Goal: Find contact information: Find contact information

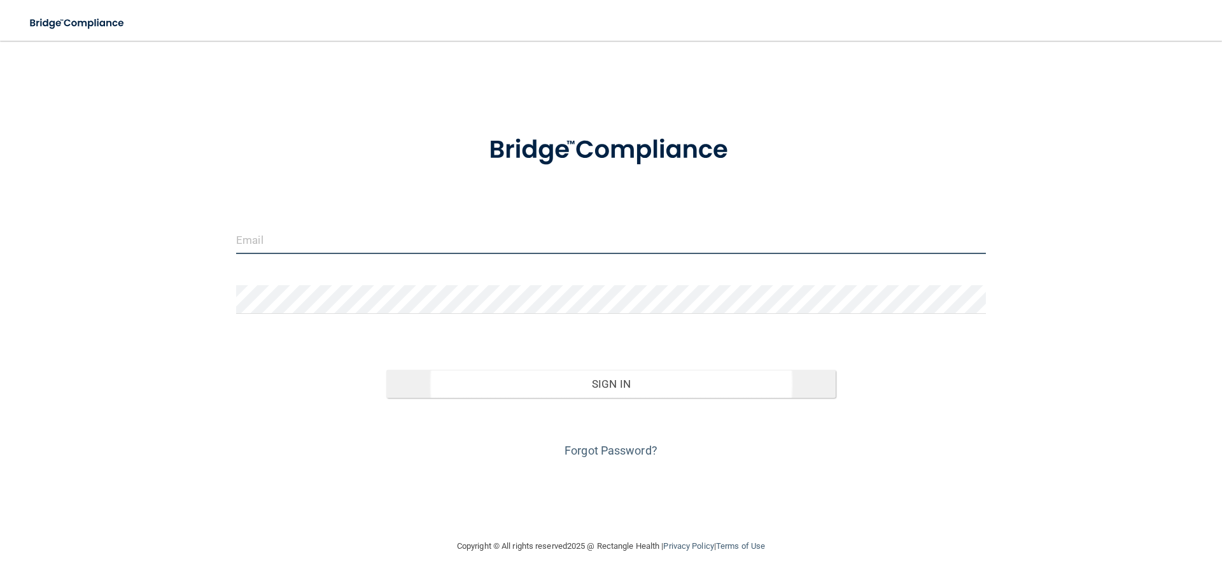
type input "[EMAIL_ADDRESS][DOMAIN_NAME]"
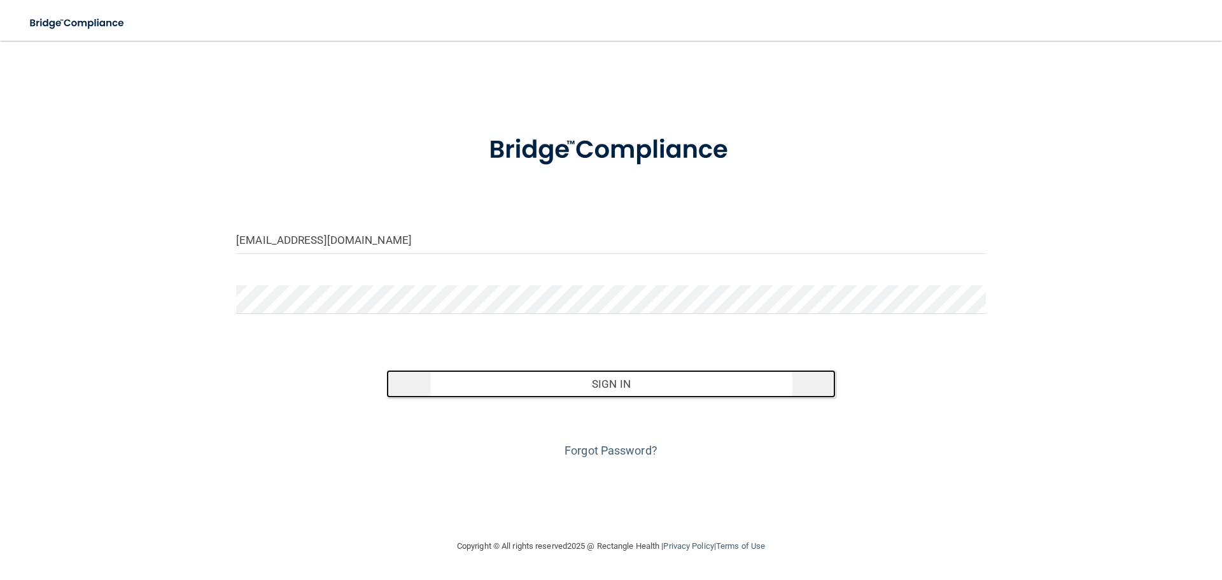
click at [513, 379] on button "Sign In" at bounding box center [611, 384] width 450 height 28
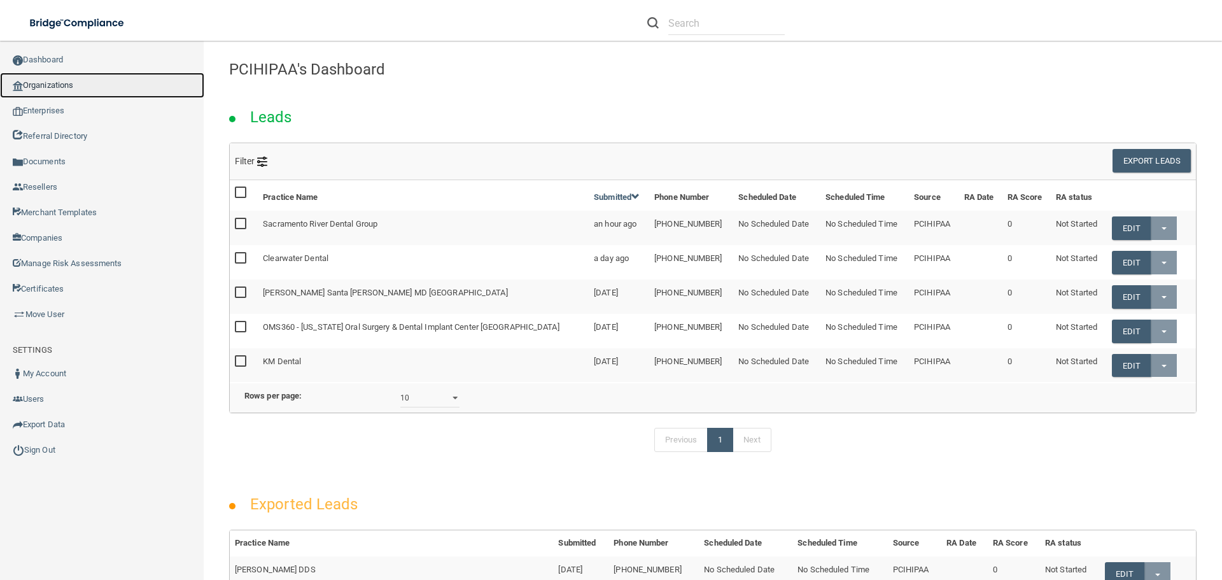
click at [99, 80] on link "Organizations" at bounding box center [102, 85] width 204 height 25
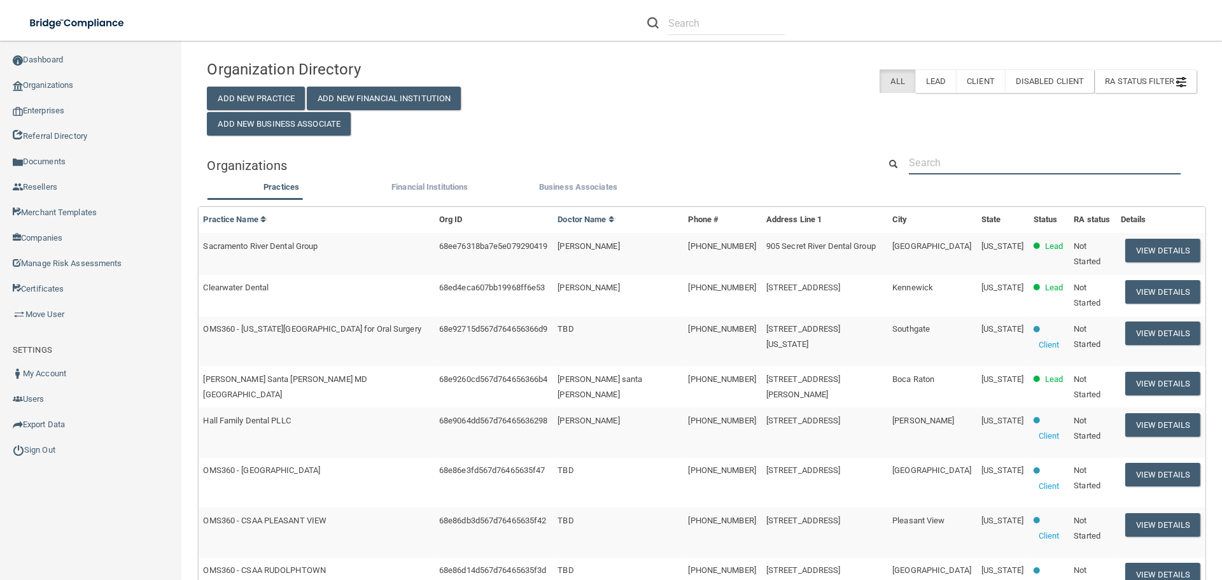
click at [973, 157] on input "text" at bounding box center [1045, 163] width 272 height 24
drag, startPoint x: 973, startPoint y: 159, endPoint x: 999, endPoint y: 158, distance: 26.8
click at [973, 160] on input "text" at bounding box center [1045, 163] width 272 height 24
paste input "Sacramento River Dental Group"
type input "Sacramento River Dental Group"
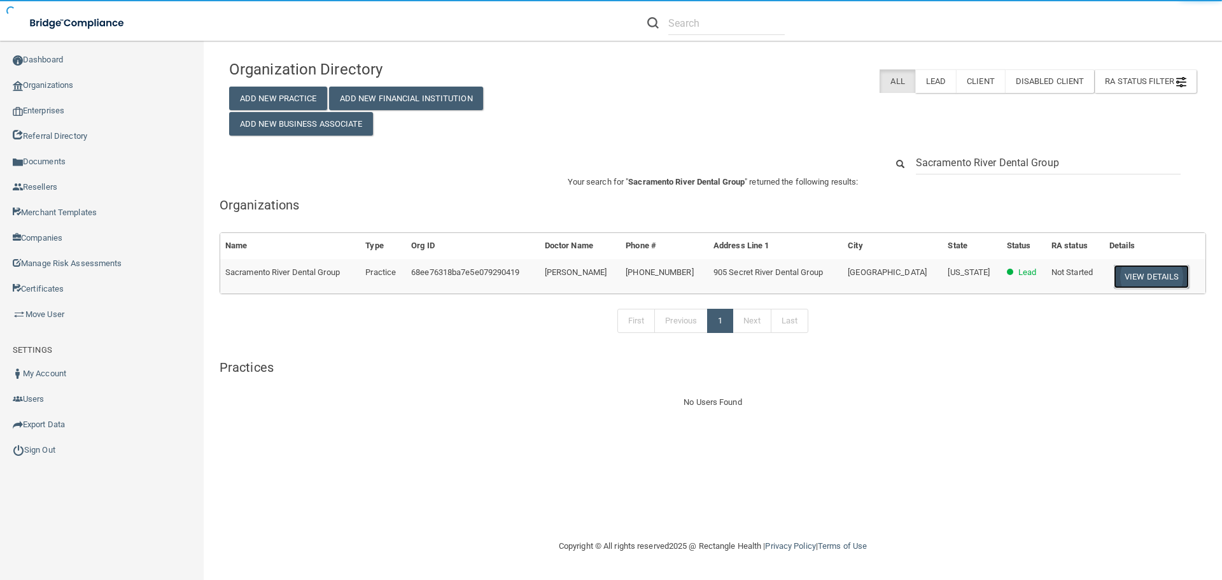
click at [1162, 283] on button "View Details" at bounding box center [1150, 277] width 75 height 24
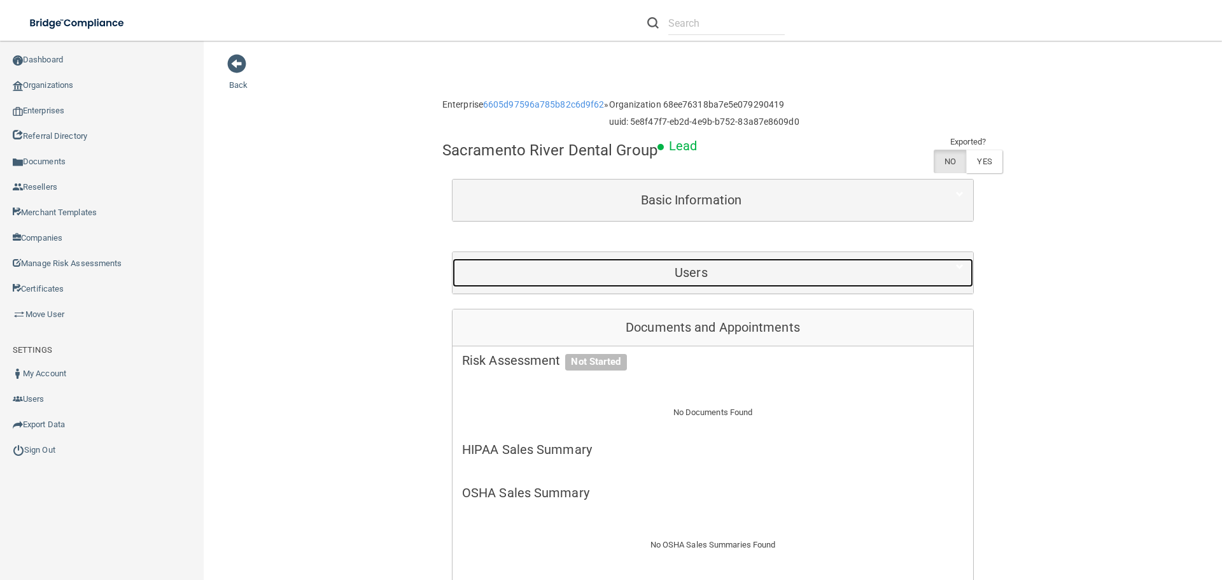
click at [751, 285] on div "Users" at bounding box center [690, 272] width 477 height 29
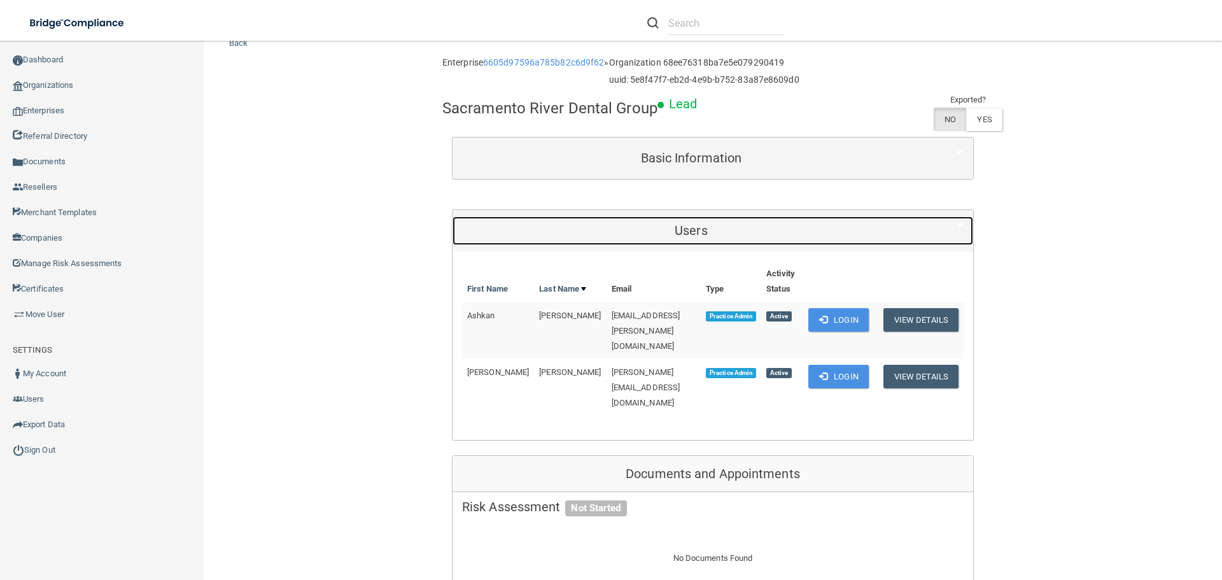
scroll to position [64, 0]
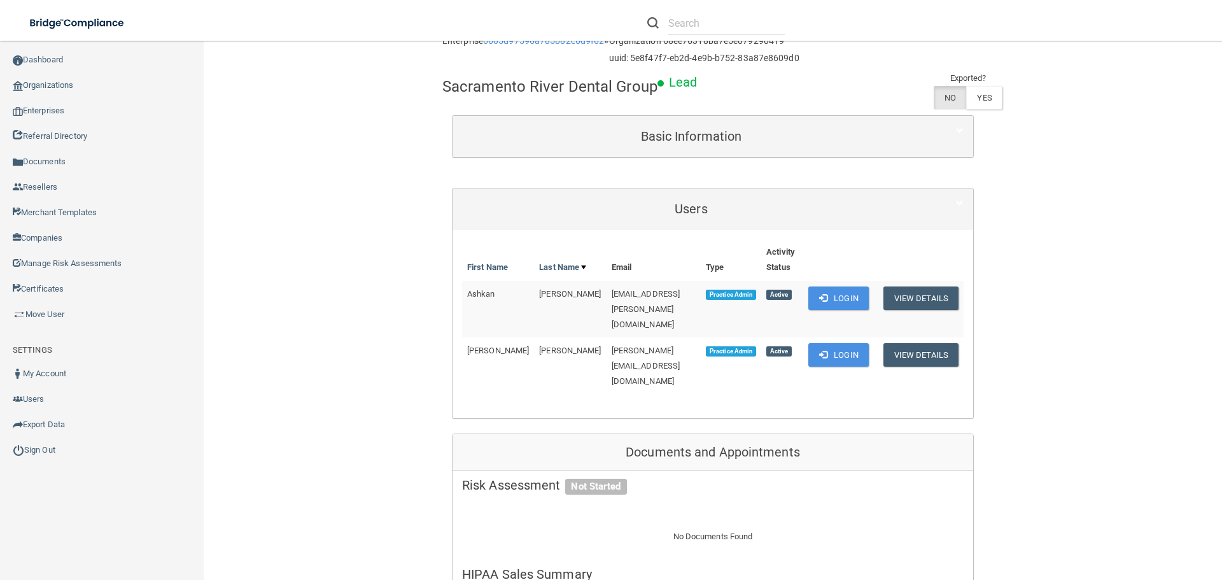
click at [620, 345] on span "[PERSON_NAME][EMAIL_ADDRESS][DOMAIN_NAME]" at bounding box center [645, 365] width 69 height 40
copy td "[PERSON_NAME][EMAIL_ADDRESS][DOMAIN_NAME]"
drag, startPoint x: 459, startPoint y: 329, endPoint x: 529, endPoint y: 346, distance: 72.1
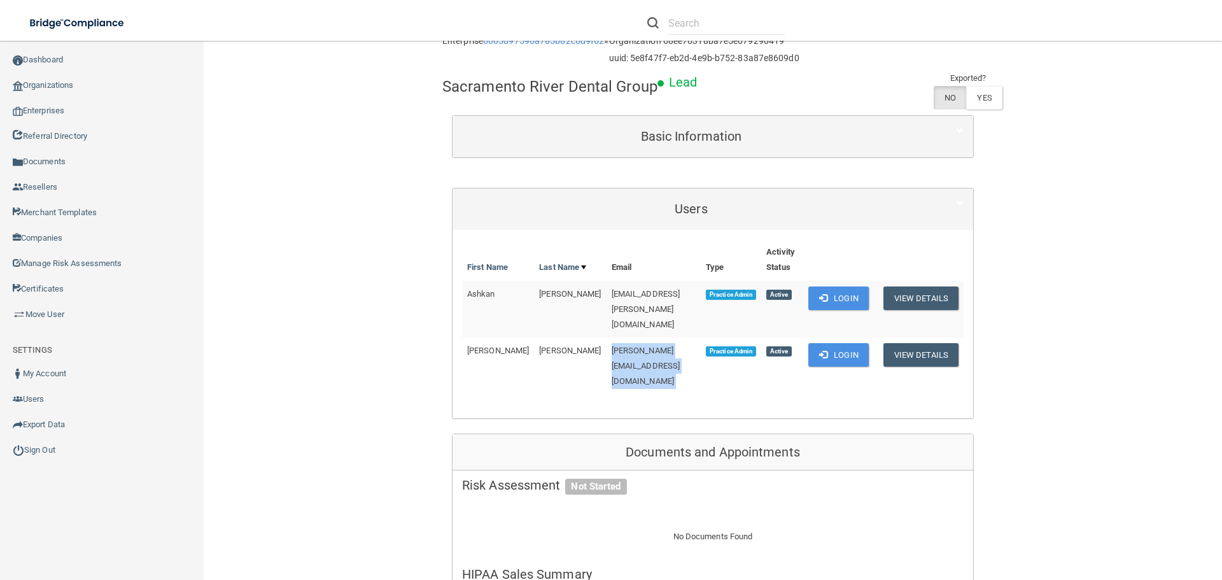
click at [529, 346] on tr "Alisia Edwards-Bolden [EMAIL_ADDRESS][DOMAIN_NAME] Practice Admin Active Login …" at bounding box center [712, 365] width 501 height 56
copy tr "[PERSON_NAME]"
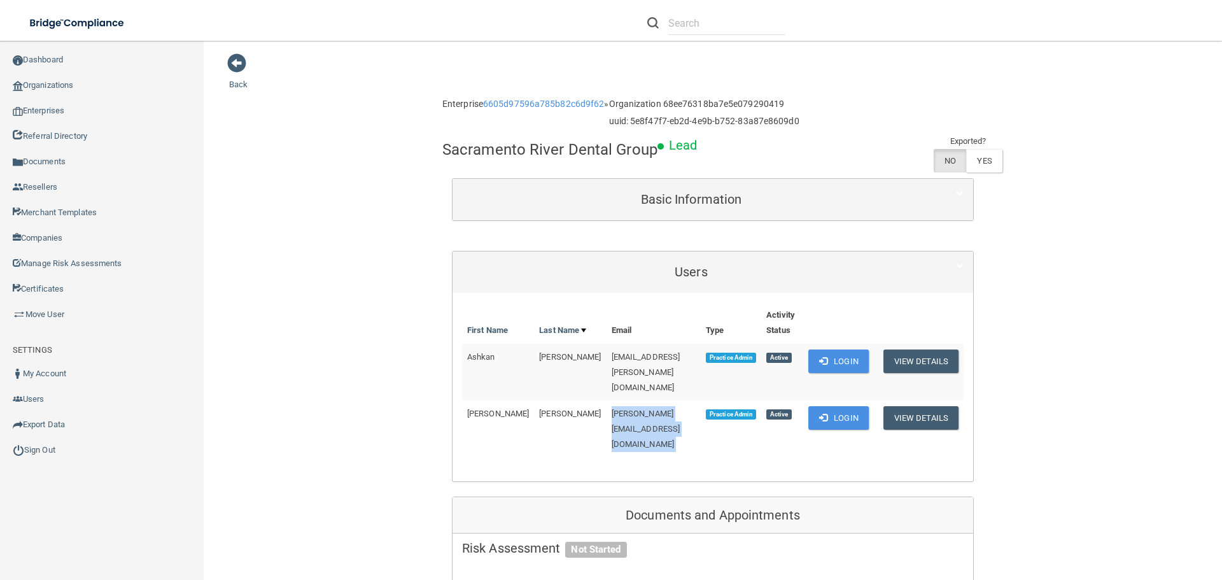
scroll to position [0, 0]
click at [611, 409] on span "[PERSON_NAME][EMAIL_ADDRESS][DOMAIN_NAME]" at bounding box center [645, 429] width 69 height 40
copy td "[PERSON_NAME][EMAIL_ADDRESS][DOMAIN_NAME]"
